Goal: Information Seeking & Learning: Learn about a topic

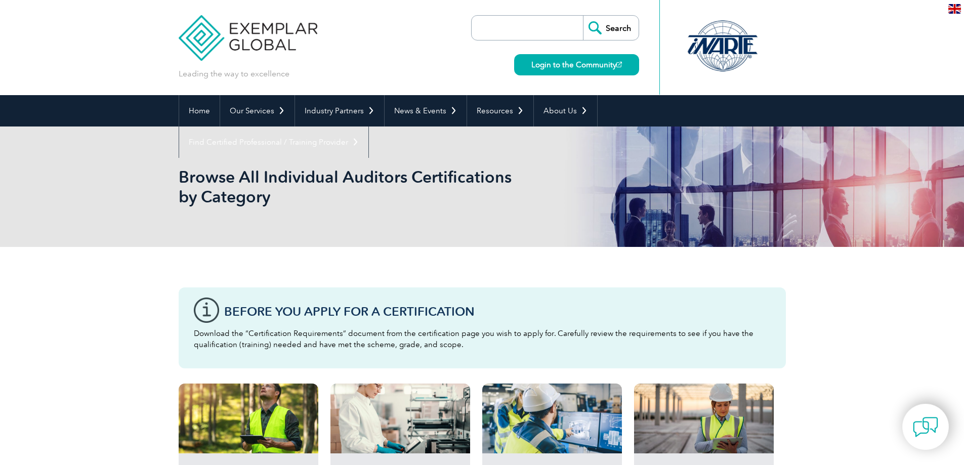
click at [234, 24] on img at bounding box center [248, 30] width 139 height 61
